Goal: Entertainment & Leisure: Consume media (video, audio)

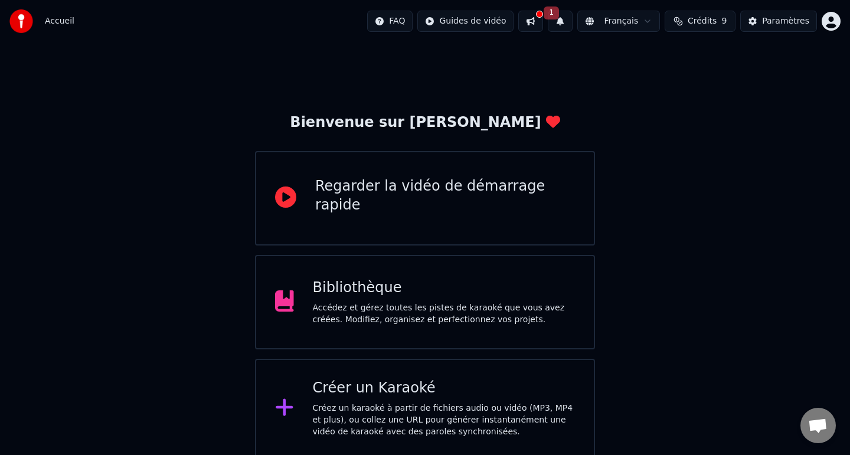
click at [522, 309] on div "Accédez et gérez toutes les pistes de karaoké que vous avez créées. Modifiez, o…" at bounding box center [444, 314] width 263 height 24
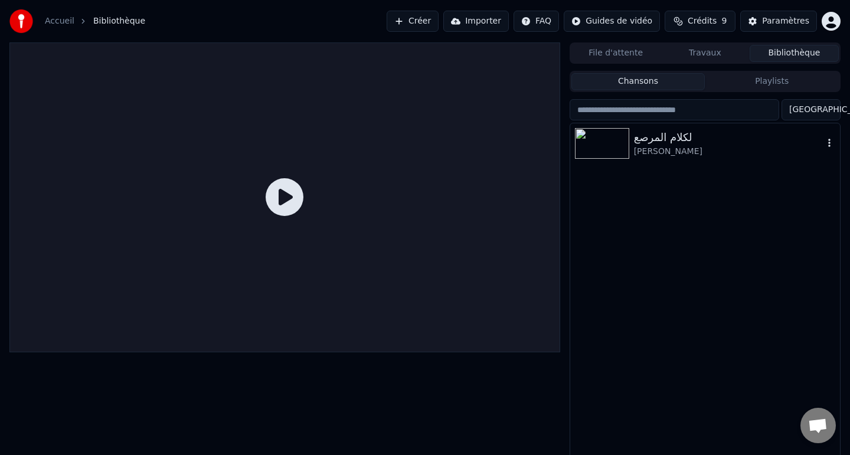
click at [641, 153] on div "[PERSON_NAME]" at bounding box center [729, 152] width 190 height 12
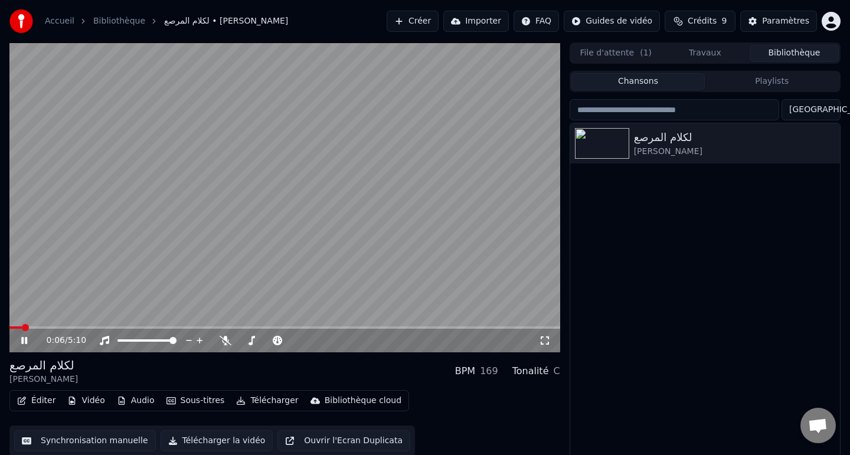
click at [77, 371] on div "لكلام المرصع Jil Jilala BPM 169 Tonalité C" at bounding box center [284, 371] width 551 height 28
drag, startPoint x: 72, startPoint y: 365, endPoint x: 18, endPoint y: 365, distance: 54.3
click at [17, 365] on div "لكلام المرصع Jil Jilala BPM 169 Tonalité C" at bounding box center [284, 371] width 551 height 28
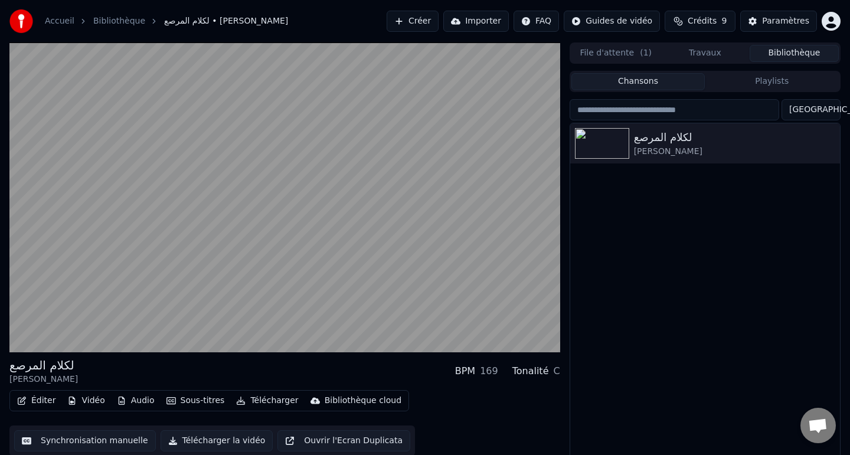
drag, startPoint x: 9, startPoint y: 366, endPoint x: 71, endPoint y: 368, distance: 61.4
click at [74, 368] on div "لكلام المرصع Jil Jilala BPM 169 Tonalité C" at bounding box center [284, 371] width 551 height 28
click at [53, 364] on div "لكلام المرصع" at bounding box center [43, 365] width 68 height 17
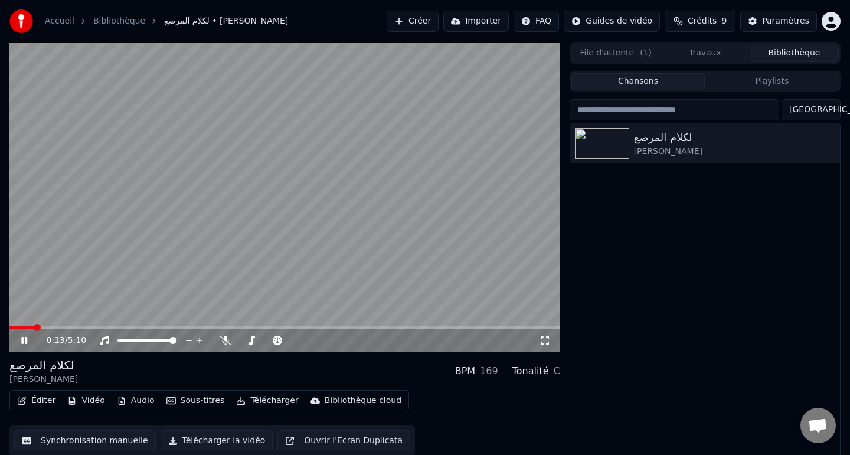
scroll to position [9, 0]
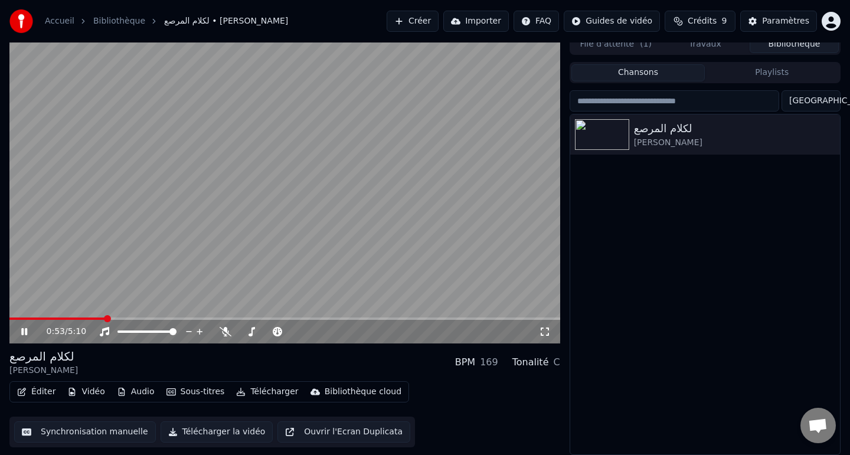
click at [391, 175] on video at bounding box center [284, 189] width 551 height 310
click at [40, 393] on button "Éditer" at bounding box center [36, 392] width 48 height 17
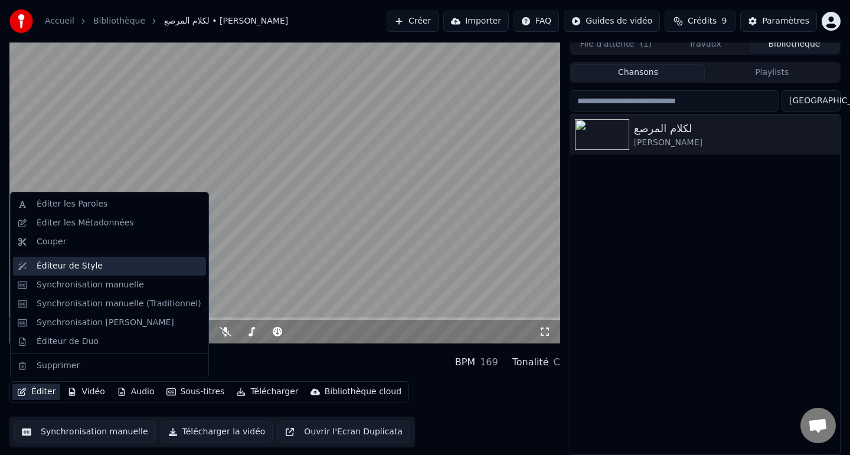
click at [54, 273] on div "Éditeur de Style" at bounding box center [109, 266] width 193 height 19
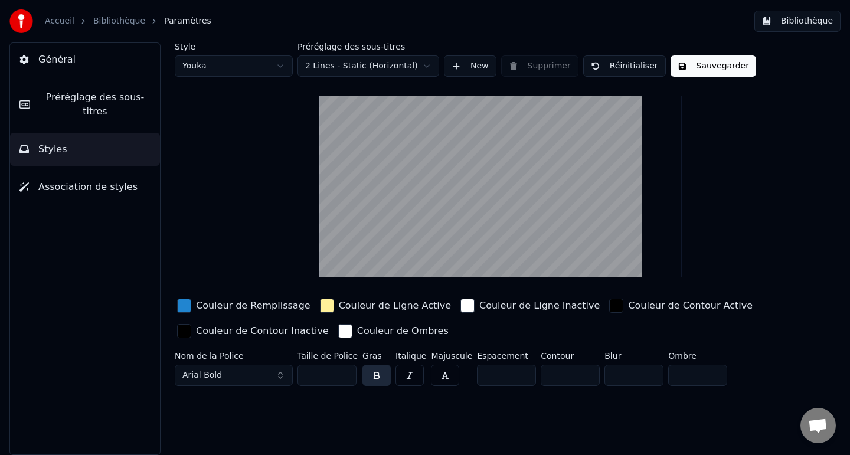
click at [116, 21] on link "Bibliothèque" at bounding box center [119, 21] width 52 height 12
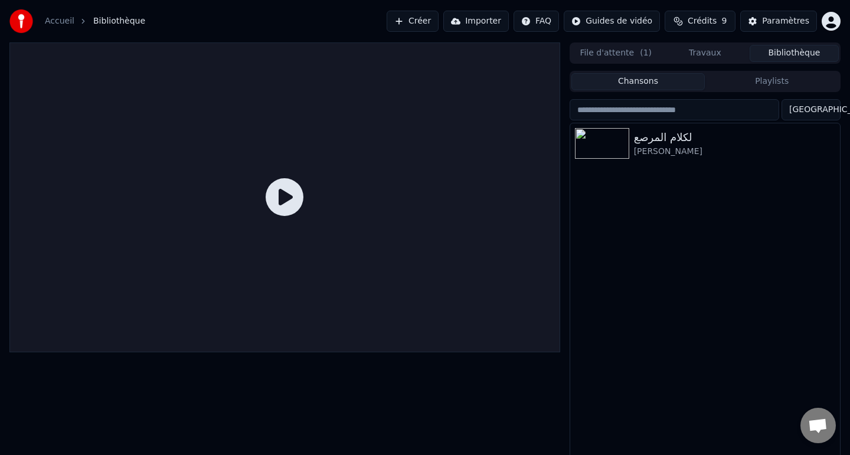
click at [286, 199] on icon at bounding box center [285, 197] width 38 height 38
click at [666, 138] on div "لكلام المرصع" at bounding box center [729, 137] width 190 height 17
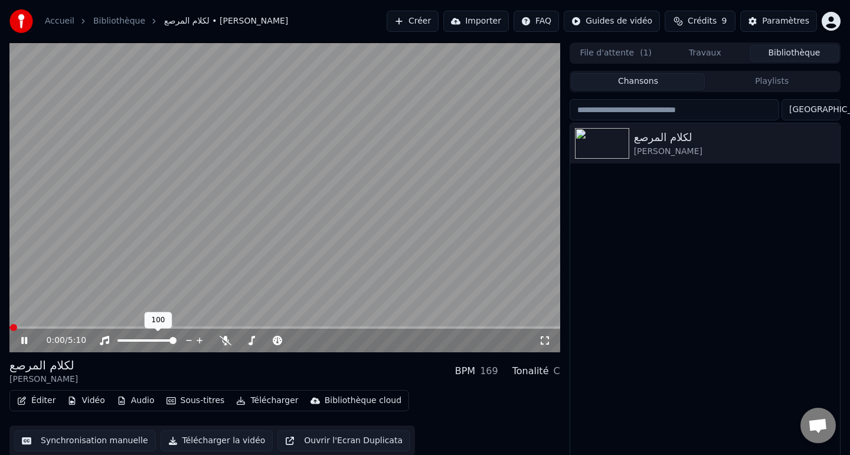
click at [159, 338] on div at bounding box center [157, 341] width 95 height 12
click at [558, 373] on div "C" at bounding box center [556, 371] width 6 height 14
click at [530, 373] on div "Tonalité" at bounding box center [530, 371] width 37 height 14
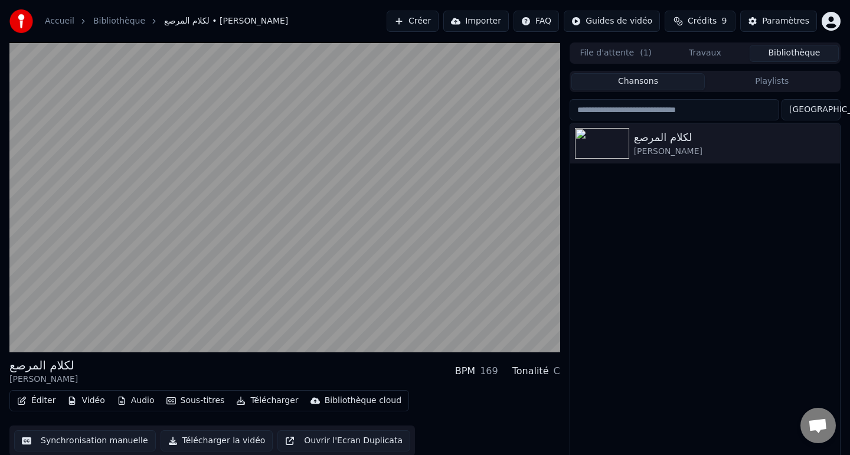
click at [478, 410] on div "Éditer Vidéo Audio Sous-titres Télécharger Bibliothèque cloud Synchronisation m…" at bounding box center [284, 423] width 551 height 66
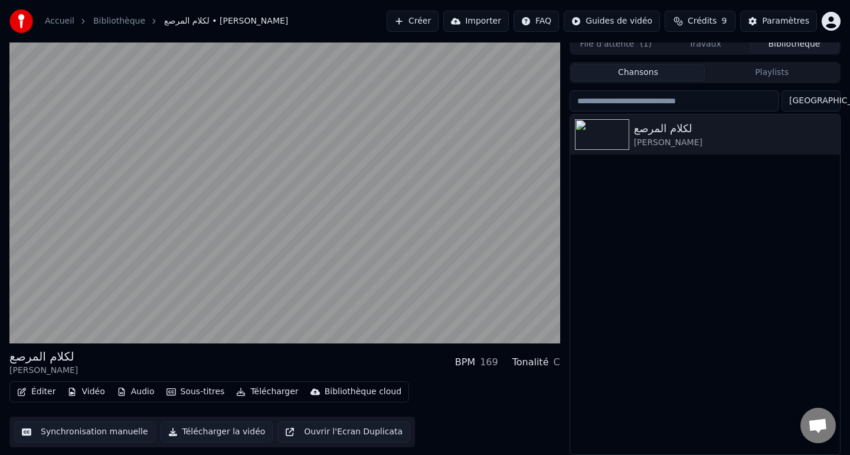
click at [129, 391] on button "Audio" at bounding box center [135, 392] width 47 height 17
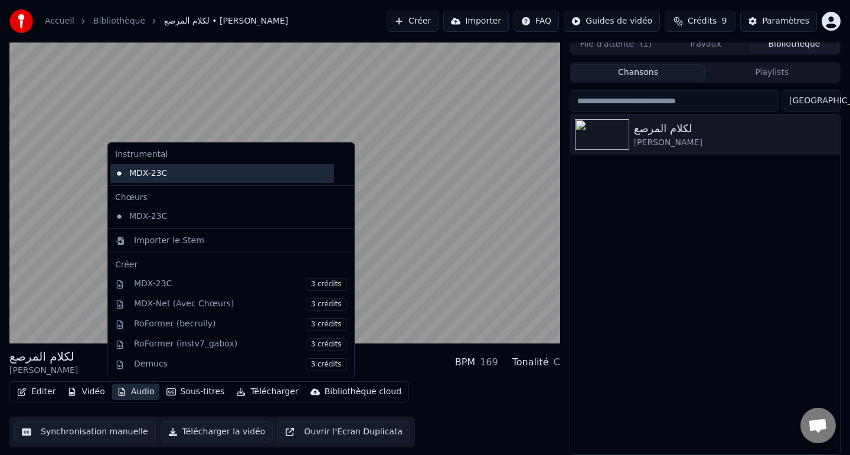
click at [156, 177] on div "MDX-23C" at bounding box center [222, 173] width 224 height 19
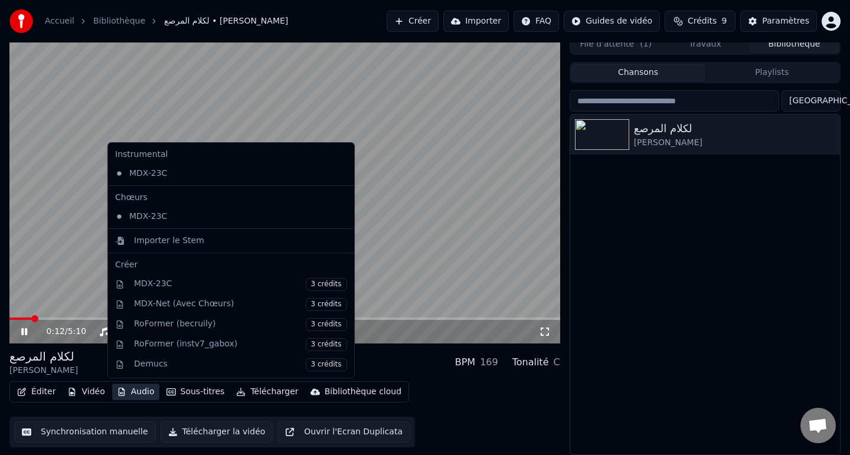
click at [135, 391] on button "Audio" at bounding box center [135, 392] width 47 height 17
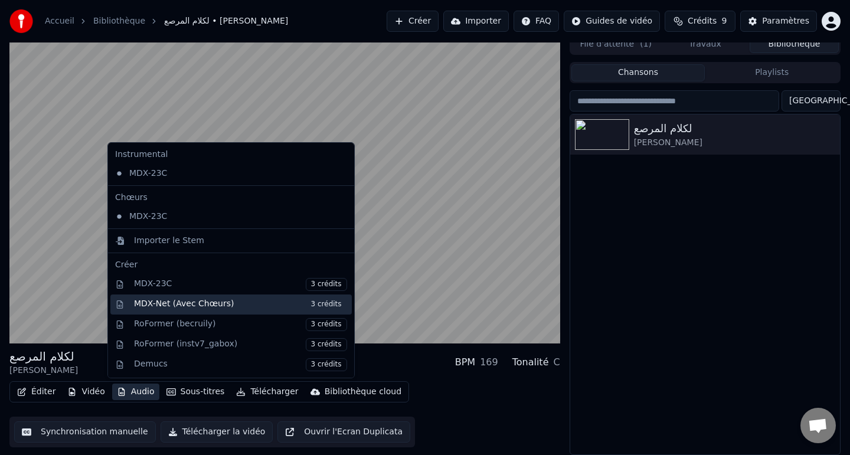
click at [247, 306] on div "MDX-Net (Avec Chœurs) 3 crédits" at bounding box center [240, 304] width 213 height 13
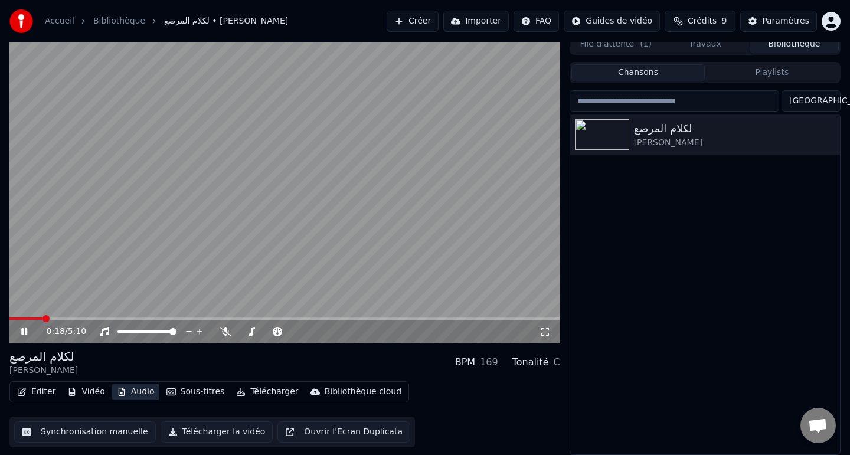
scroll to position [2, 0]
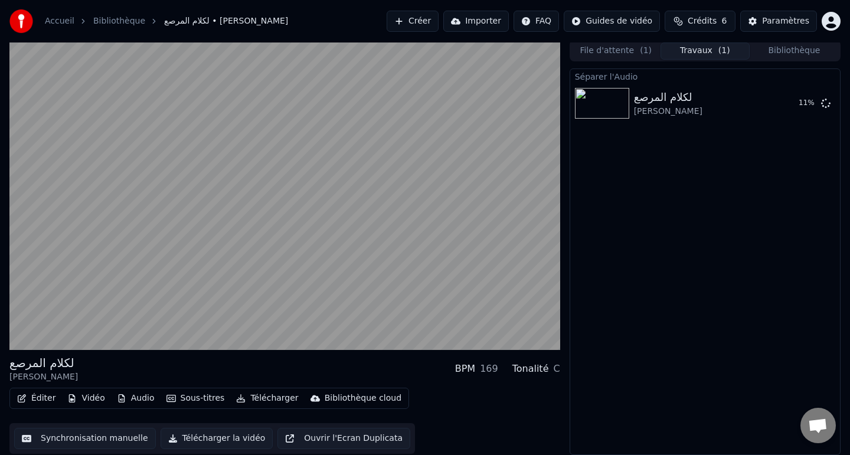
click at [128, 394] on button "Audio" at bounding box center [135, 398] width 47 height 17
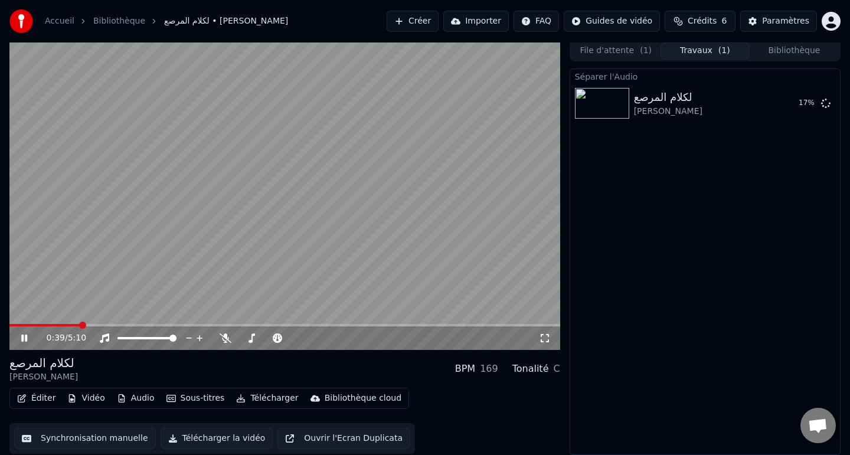
click at [79, 267] on video at bounding box center [284, 195] width 551 height 310
click at [24, 341] on icon at bounding box center [33, 338] width 28 height 9
